Goal: Check status: Check status

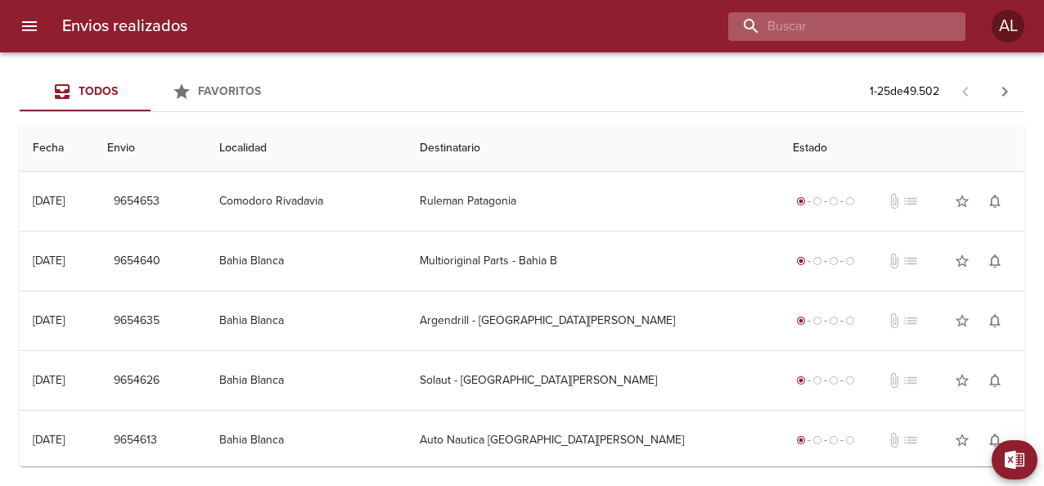
click at [859, 25] on input "buscar" at bounding box center [833, 26] width 210 height 29
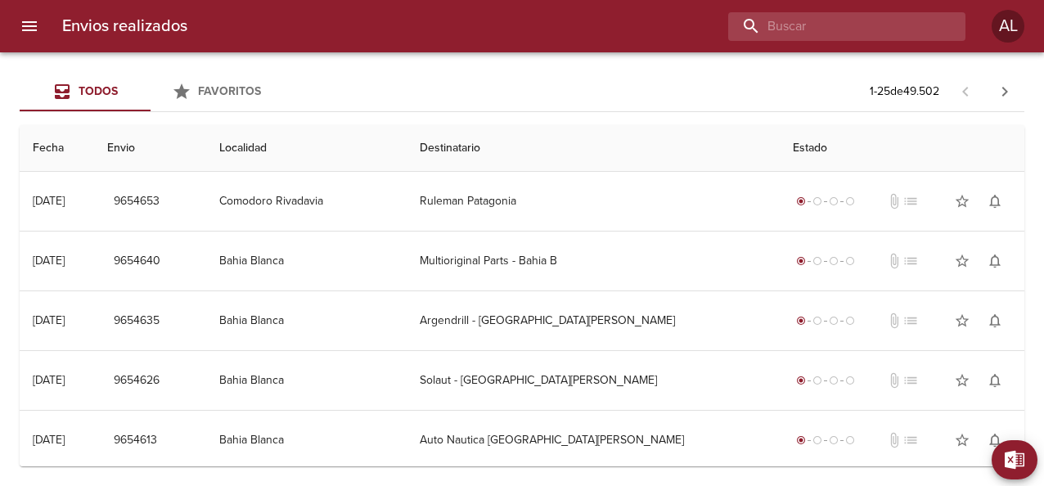
paste input "0026-00086218"
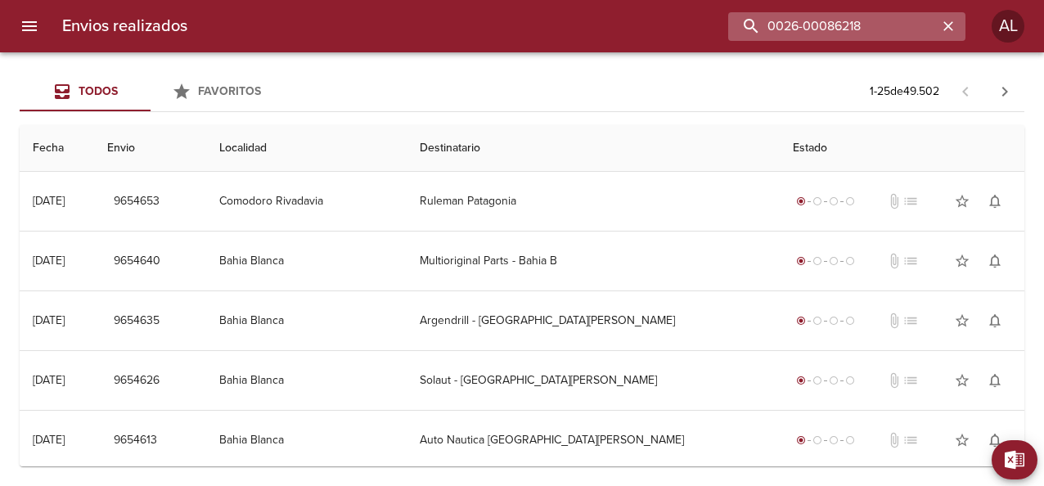
drag, startPoint x: 831, startPoint y: 29, endPoint x: 744, endPoint y: 38, distance: 87.2
click at [744, 38] on input "0026-00086218" at bounding box center [833, 26] width 210 height 29
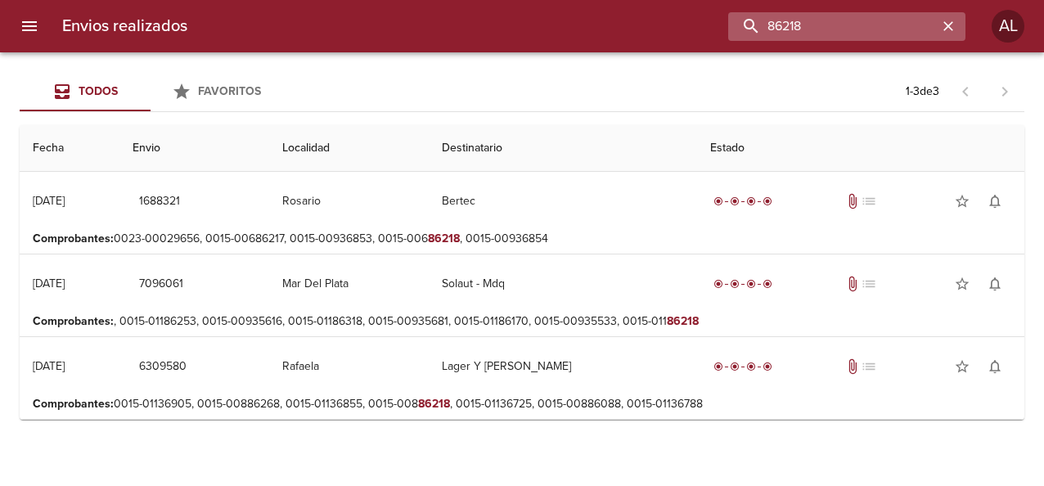
drag, startPoint x: 825, startPoint y: 16, endPoint x: 733, endPoint y: 38, distance: 95.1
click at [733, 38] on input "86218" at bounding box center [833, 26] width 210 height 29
paste input "0026-000"
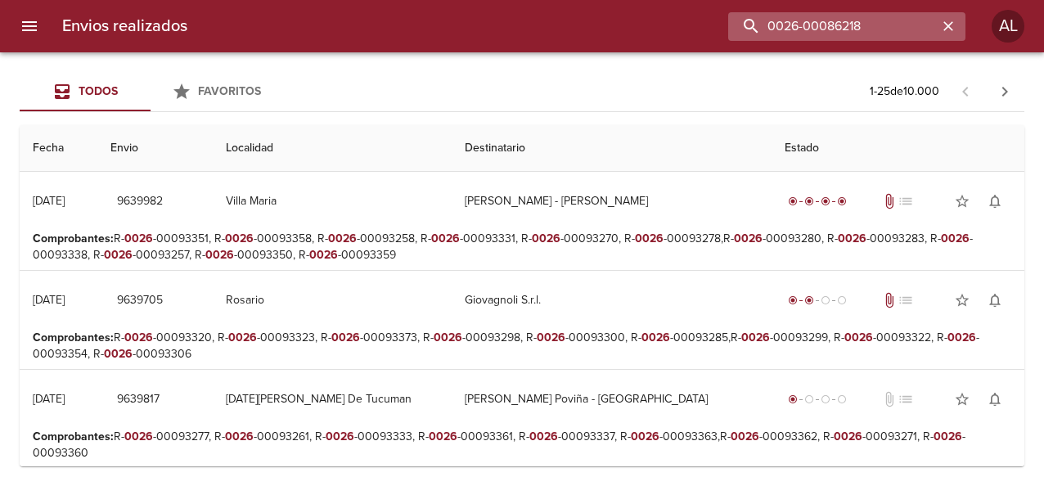
drag, startPoint x: 809, startPoint y: 27, endPoint x: 745, endPoint y: 28, distance: 63.8
click at [745, 28] on input "0026-00086218" at bounding box center [833, 26] width 210 height 29
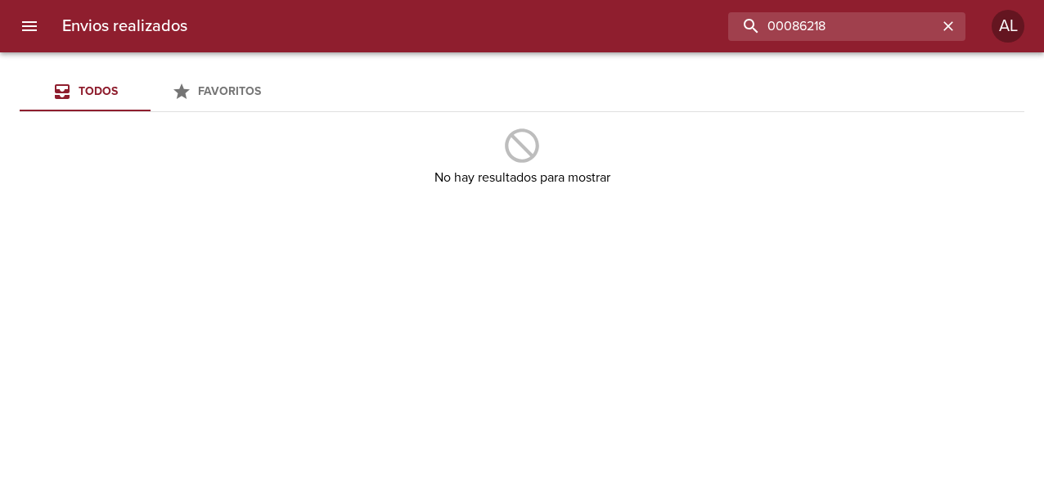
drag, startPoint x: 796, startPoint y: 29, endPoint x: 720, endPoint y: 36, distance: 75.7
click at [720, 36] on div "00086218" at bounding box center [583, 26] width 765 height 29
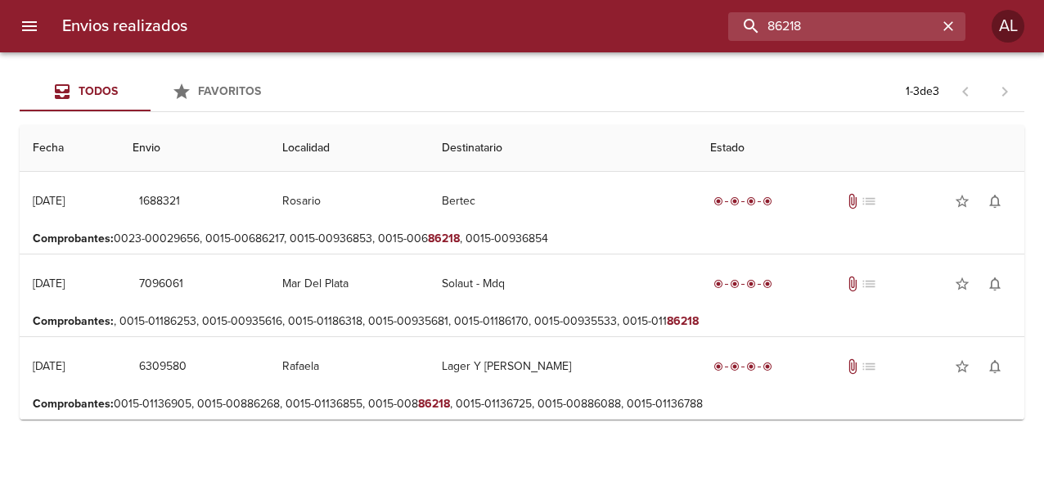
drag, startPoint x: 820, startPoint y: 24, endPoint x: 731, endPoint y: 30, distance: 89.5
click at [731, 30] on div "86218" at bounding box center [583, 26] width 765 height 29
paste input "0103-00002176"
drag, startPoint x: 835, startPoint y: 24, endPoint x: 719, endPoint y: 44, distance: 118.0
click at [719, 44] on div "Envios realizados 0103-00002176 AL" at bounding box center [522, 26] width 1044 height 52
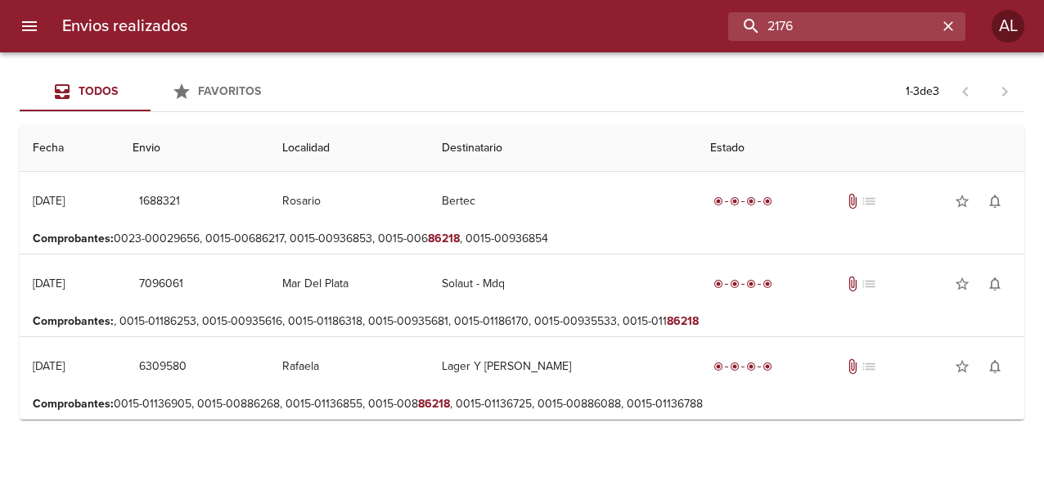
type input "2176"
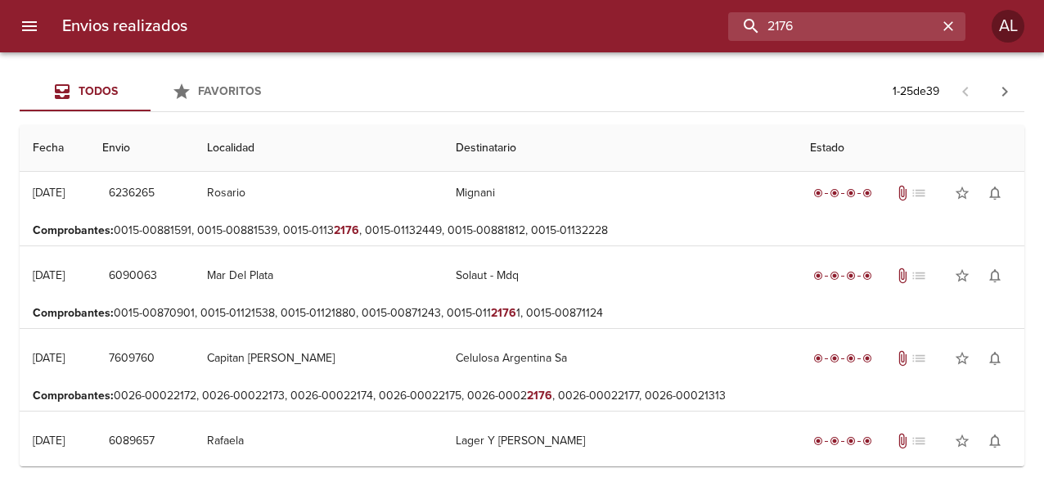
scroll to position [1692, 0]
